Goal: Information Seeking & Learning: Find specific fact

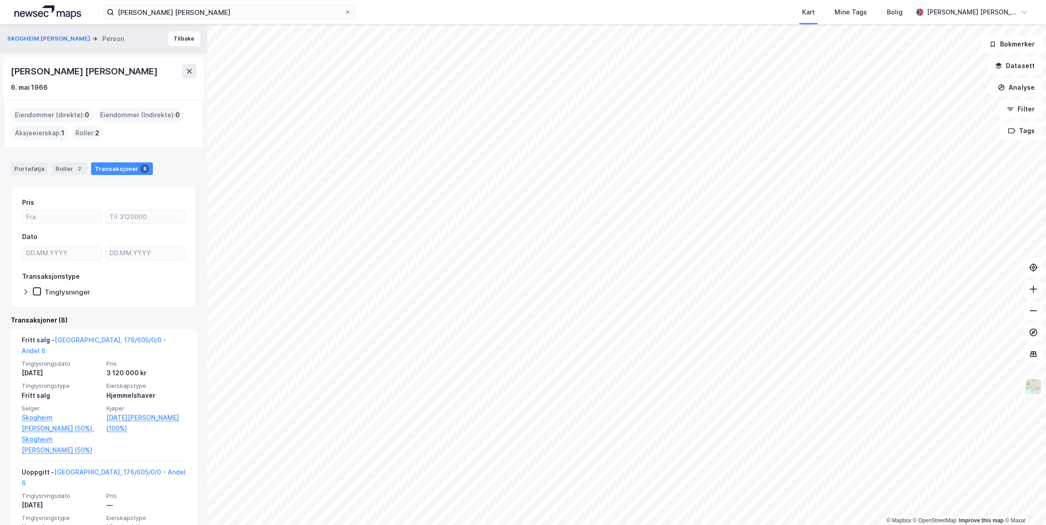
click at [190, 69] on icon at bounding box center [189, 71] width 5 height 5
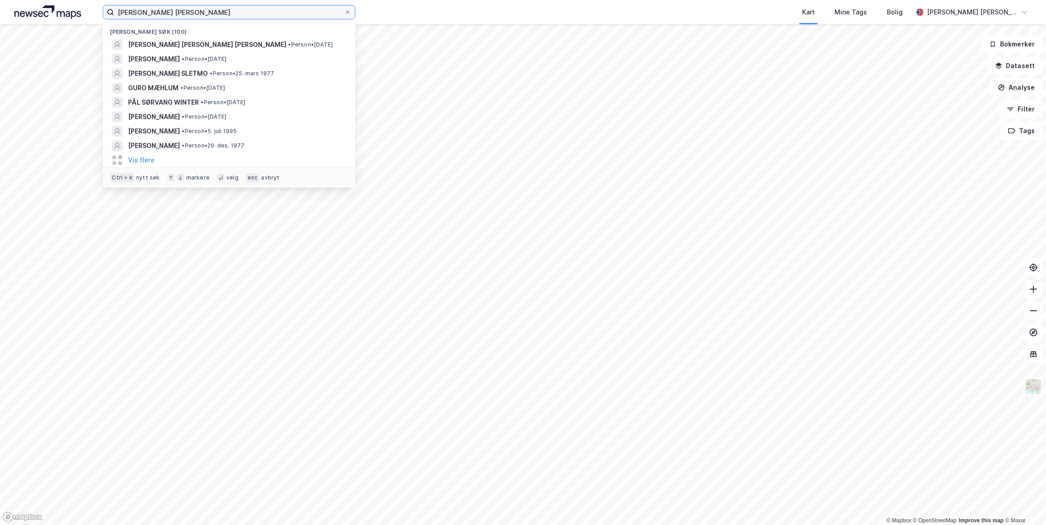
drag, startPoint x: 207, startPoint y: 11, endPoint x: 123, endPoint y: 8, distance: 83.9
click at [124, 8] on input "[PERSON_NAME] [PERSON_NAME]" at bounding box center [229, 12] width 230 height 14
type input "A"
paste input "[PERSON_NAME]"
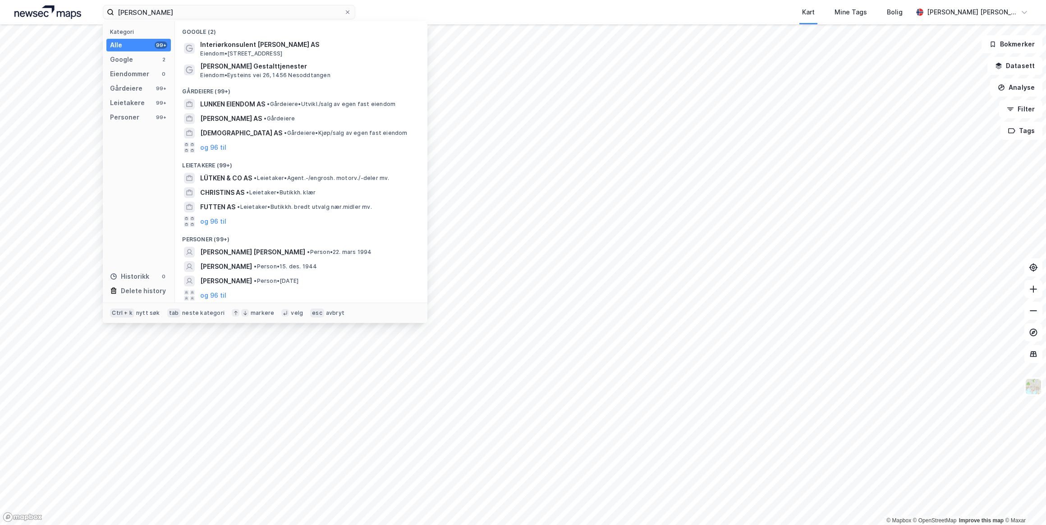
click at [217, 295] on button "og 96 til" at bounding box center [213, 295] width 26 height 11
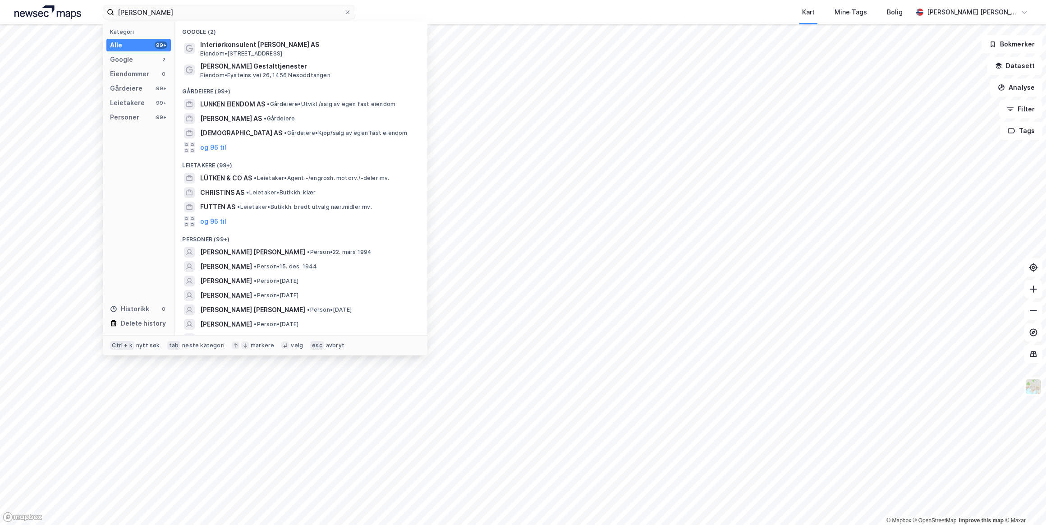
click at [238, 309] on span "[PERSON_NAME] [PERSON_NAME]" at bounding box center [252, 309] width 105 height 11
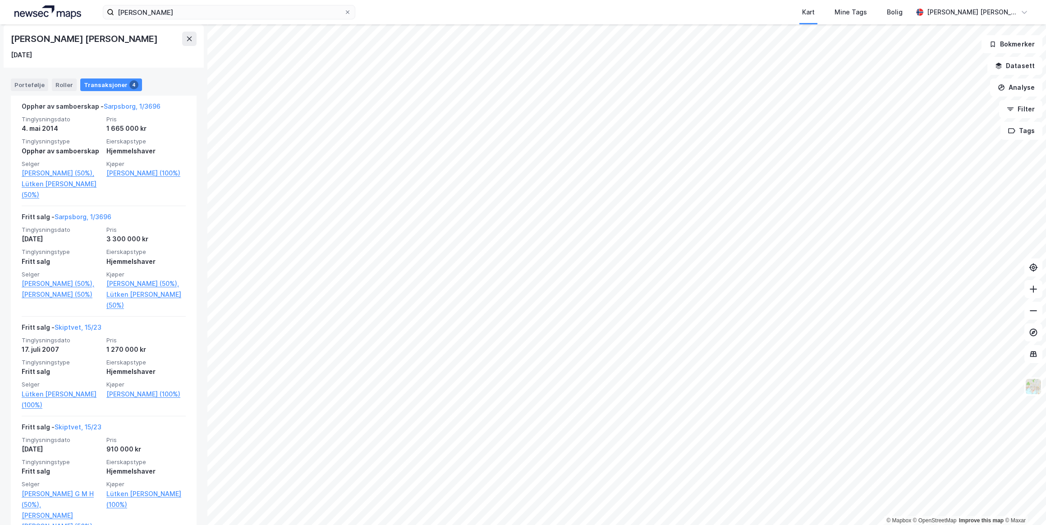
scroll to position [186, 0]
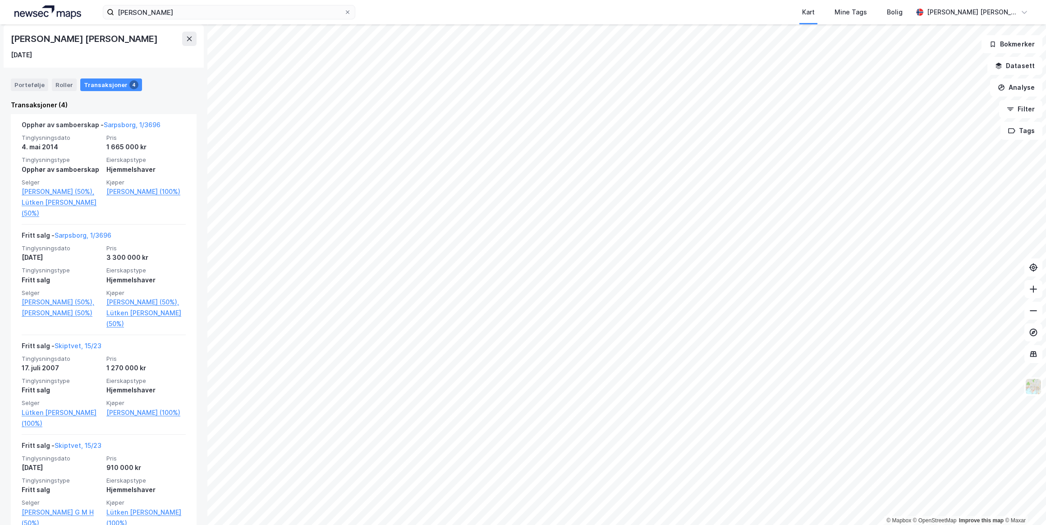
click at [144, 301] on link "[PERSON_NAME] (50%)," at bounding box center [145, 302] width 79 height 11
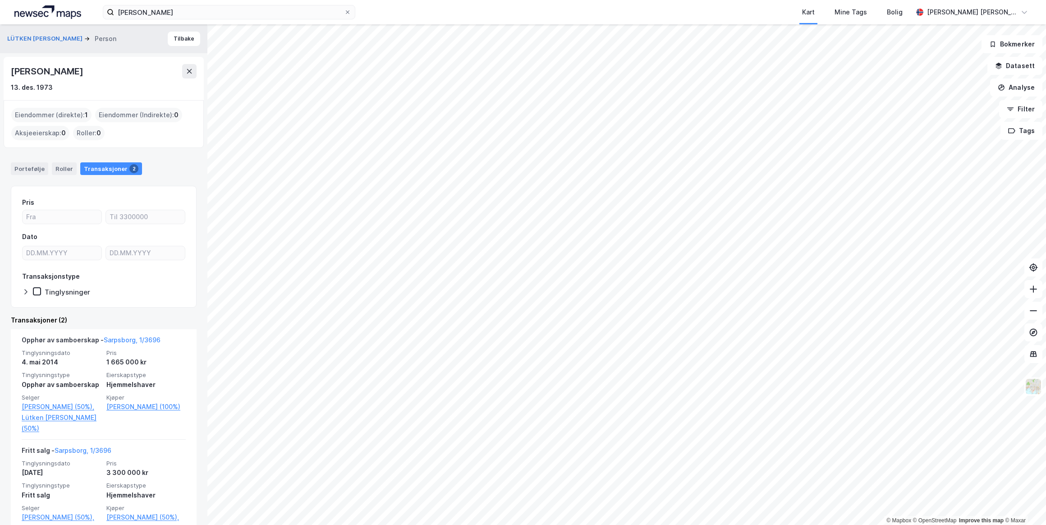
drag, startPoint x: 95, startPoint y: 75, endPoint x: 13, endPoint y: 73, distance: 81.6
click at [13, 73] on div "[PERSON_NAME]" at bounding box center [104, 71] width 186 height 14
drag, startPoint x: 13, startPoint y: 73, endPoint x: 55, endPoint y: 73, distance: 41.5
copy div "[PERSON_NAME]"
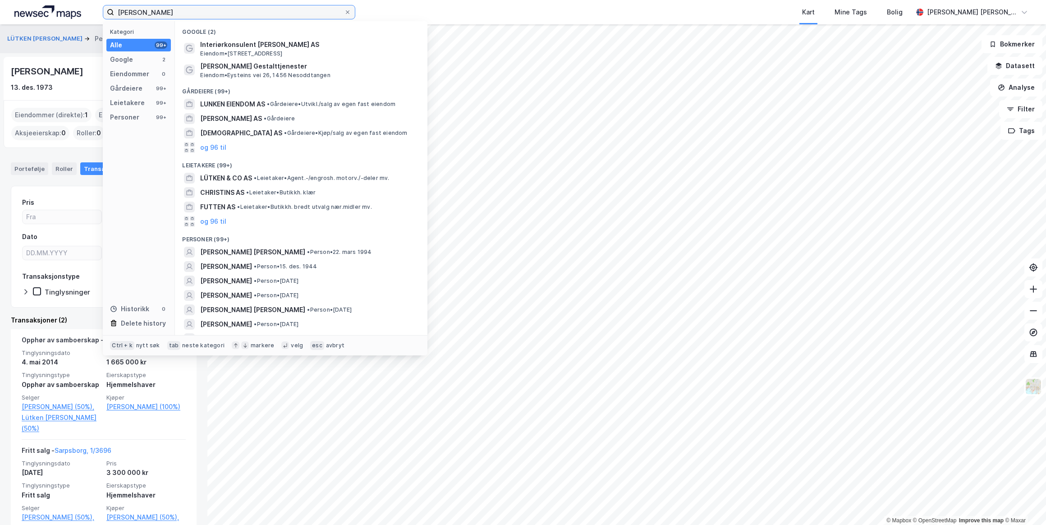
click at [191, 14] on input "[PERSON_NAME]" at bounding box center [229, 12] width 230 height 14
drag, startPoint x: 191, startPoint y: 14, endPoint x: 72, endPoint y: 9, distance: 119.6
click at [72, 9] on div "[PERSON_NAME] Kategori Alle 99+ Google 2 Eiendommer 0 Gårdeiere 99+ Leietakere …" at bounding box center [523, 12] width 1046 height 24
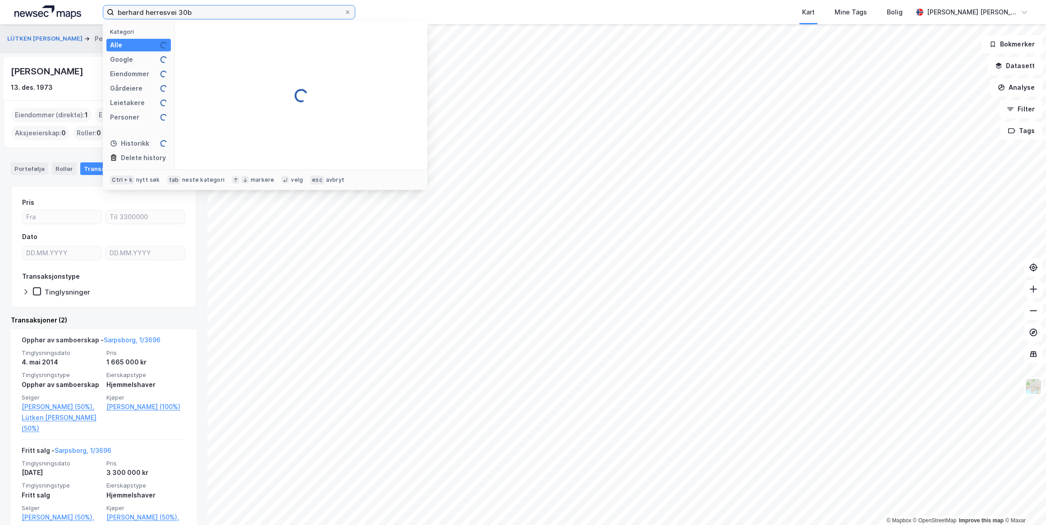
type input "berhard herresvei 30b"
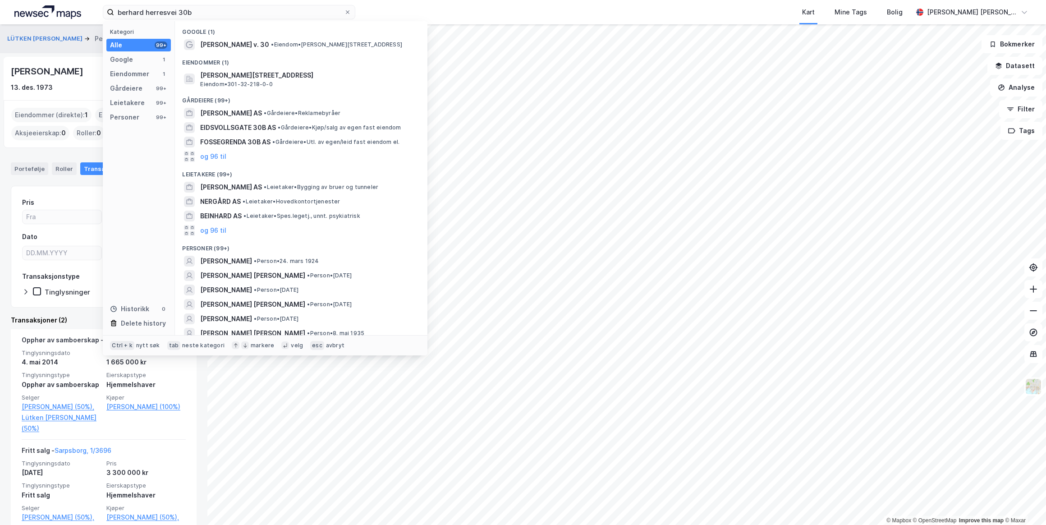
click at [227, 77] on span "[PERSON_NAME][STREET_ADDRESS]" at bounding box center [308, 75] width 216 height 11
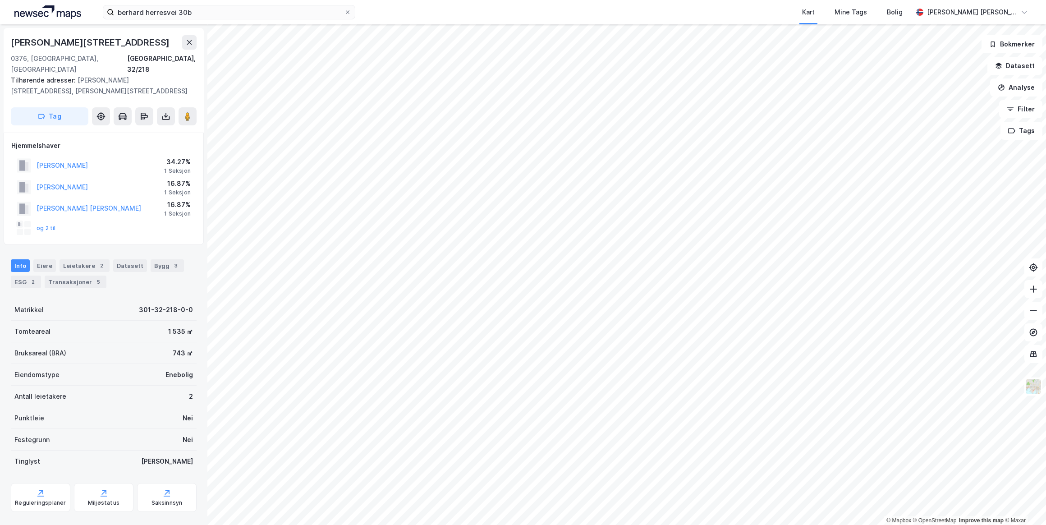
scroll to position [16, 0]
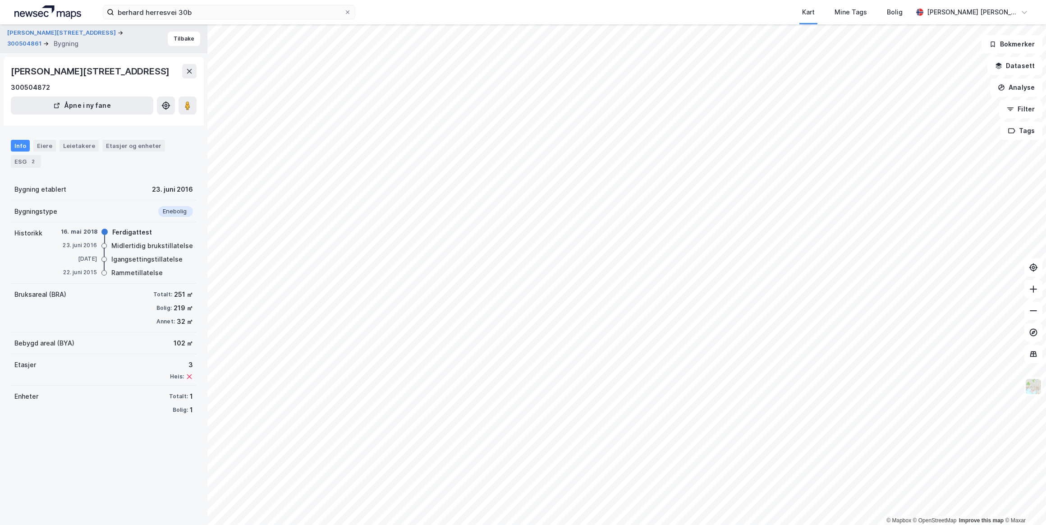
click at [73, 147] on div "Leietakere" at bounding box center [79, 146] width 39 height 12
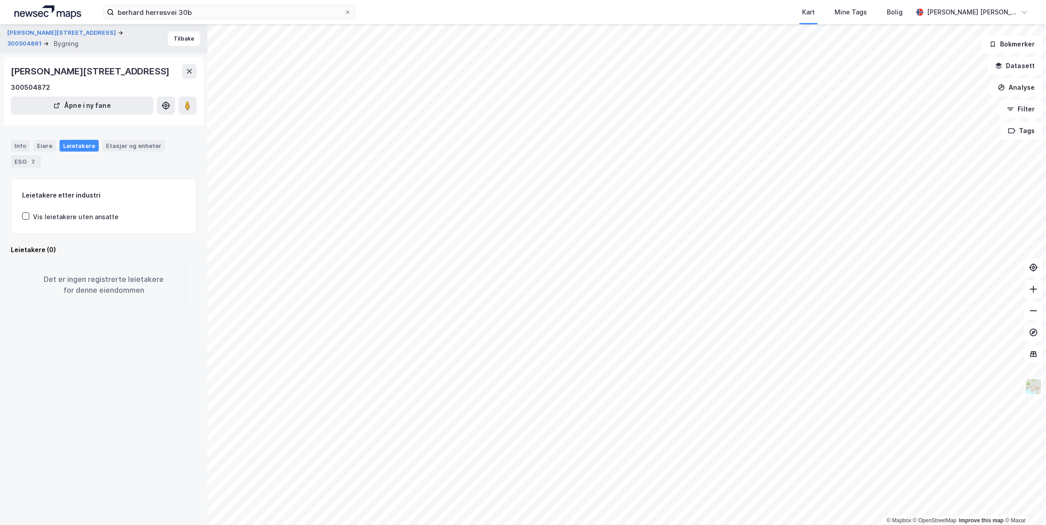
click at [44, 145] on div "Eiere" at bounding box center [44, 146] width 23 height 12
click at [58, 224] on link "[GEOGRAPHIC_DATA], 32/218/0/3" at bounding box center [92, 225] width 103 height 8
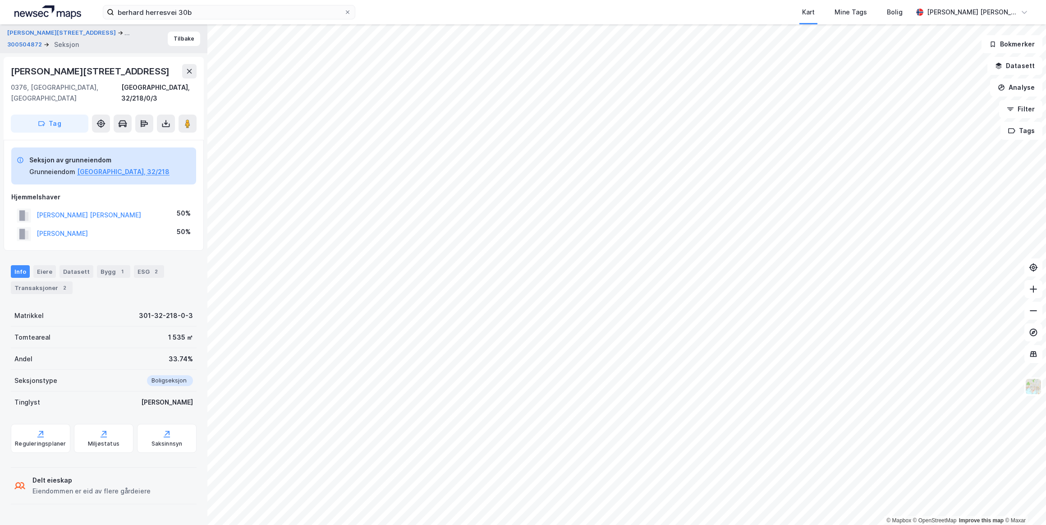
click at [0, 0] on button "[PERSON_NAME]" at bounding box center [0, 0] width 0 height 0
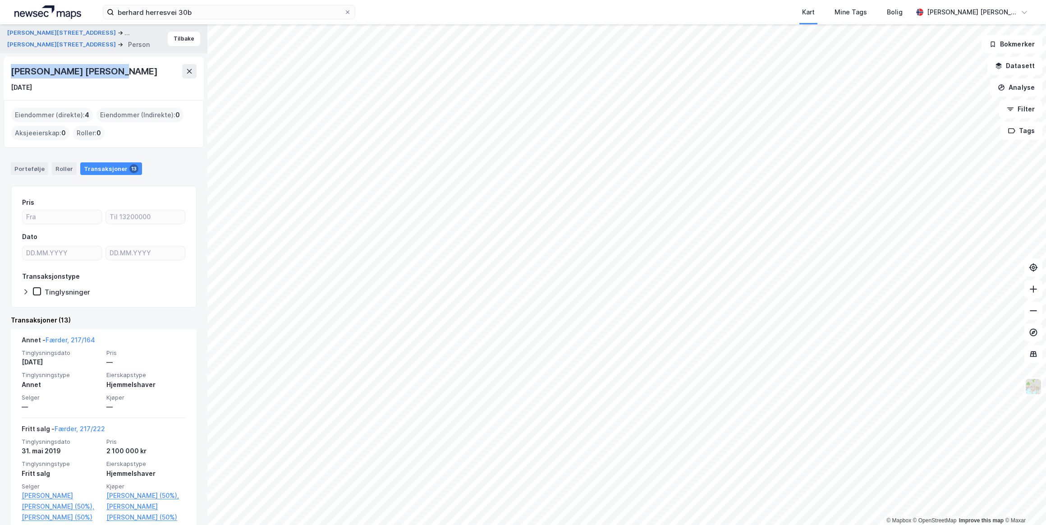
drag, startPoint x: 123, startPoint y: 71, endPoint x: 11, endPoint y: 69, distance: 111.8
click at [11, 69] on div "[PERSON_NAME] [PERSON_NAME]" at bounding box center [104, 71] width 186 height 14
drag, startPoint x: 11, startPoint y: 69, endPoint x: 41, endPoint y: 74, distance: 29.7
copy div "[PERSON_NAME] [PERSON_NAME]"
